Goal: Transaction & Acquisition: Purchase product/service

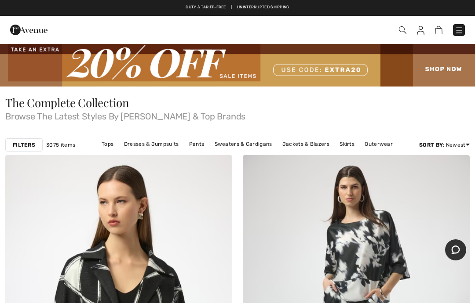
click at [398, 25] on span at bounding box center [401, 30] width 9 height 11
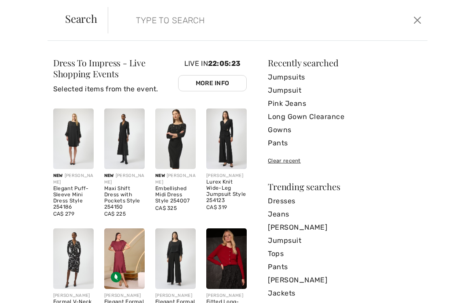
click at [168, 21] on input "search" at bounding box center [234, 20] width 211 height 26
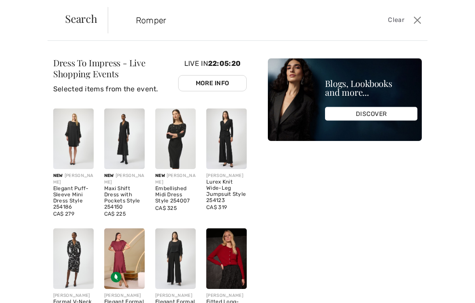
type input "Romper"
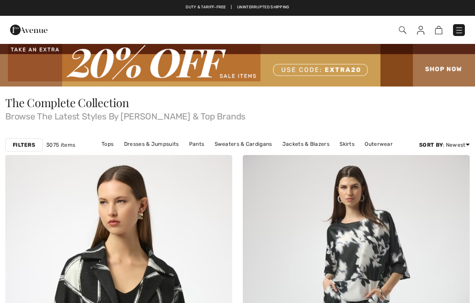
checkbox input "true"
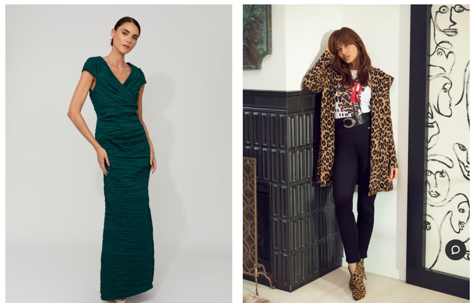
scroll to position [2076, 0]
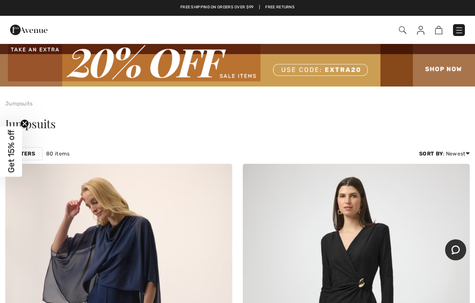
click at [447, 69] on img at bounding box center [237, 64] width 475 height 43
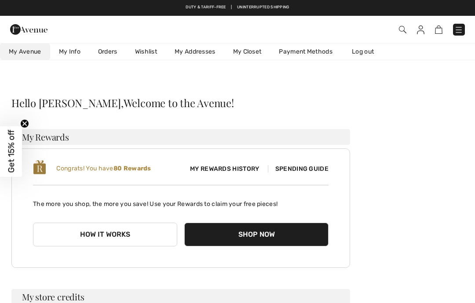
checkbox input "true"
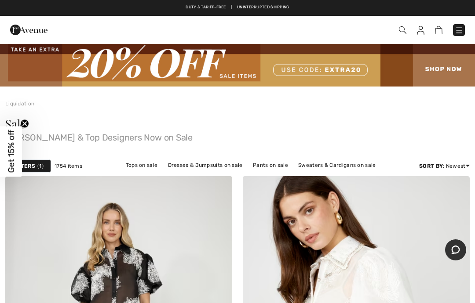
click at [402, 34] on img at bounding box center [402, 29] width 7 height 7
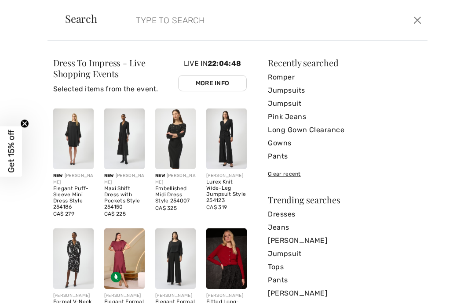
click at [196, 22] on input "search" at bounding box center [234, 20] width 211 height 26
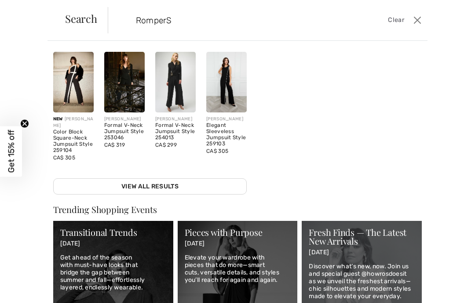
scroll to position [148, 0]
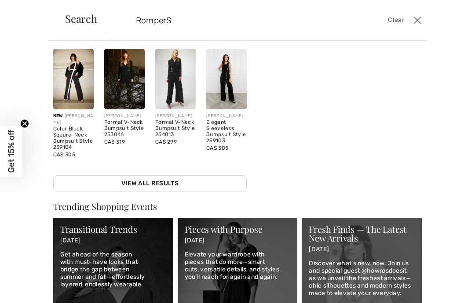
type input "RomperS"
click at [419, 78] on div "Sorry, no results found for " Romper " Some helpful tips for your search: Doubl…" at bounding box center [345, 51] width 154 height 281
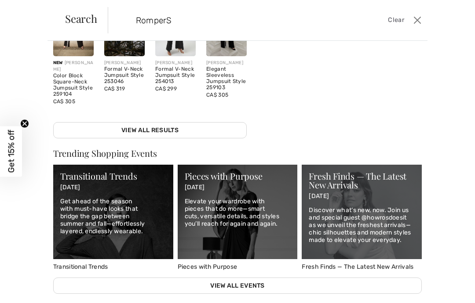
scroll to position [200, 0]
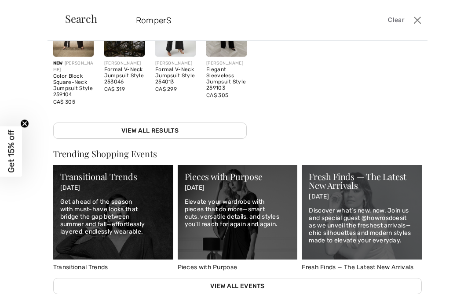
click at [200, 123] on link "View All Results" at bounding box center [149, 131] width 193 height 16
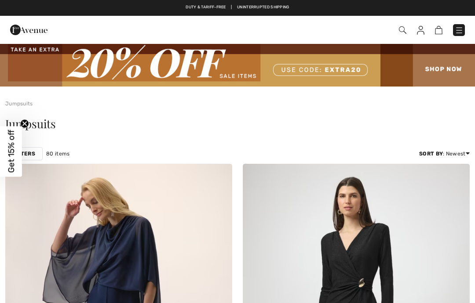
checkbox input "true"
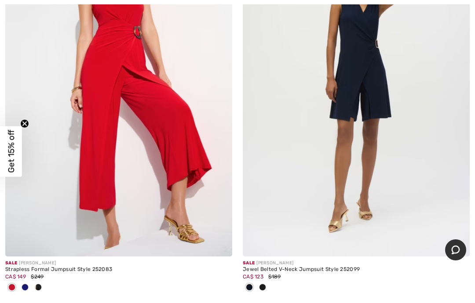
scroll to position [5005, 0]
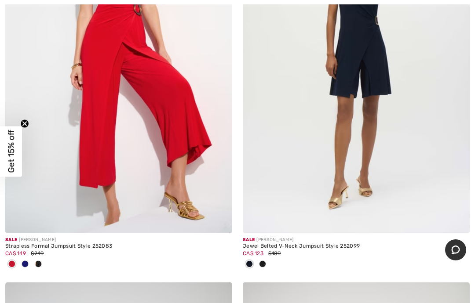
click at [360, 69] on img at bounding box center [356, 63] width 227 height 340
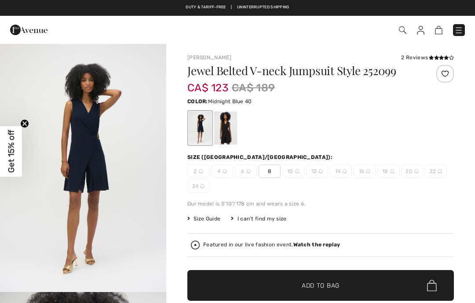
checkbox input "true"
click at [234, 129] on div at bounding box center [225, 128] width 23 height 33
